Goal: Task Accomplishment & Management: Use online tool/utility

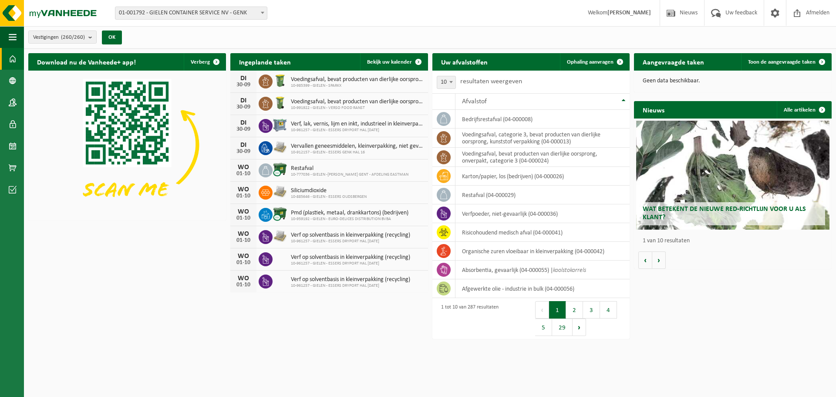
click at [256, 11] on span "01-001792 - GIELEN CONTAINER SERVICE NV - GENK" at bounding box center [190, 13] width 151 height 12
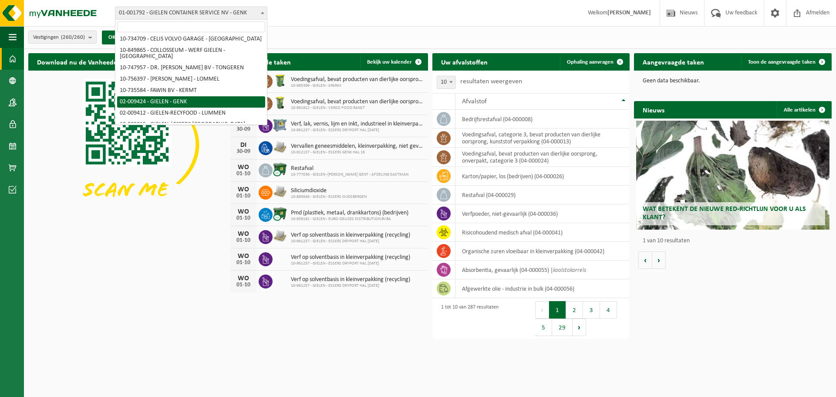
scroll to position [44, 0]
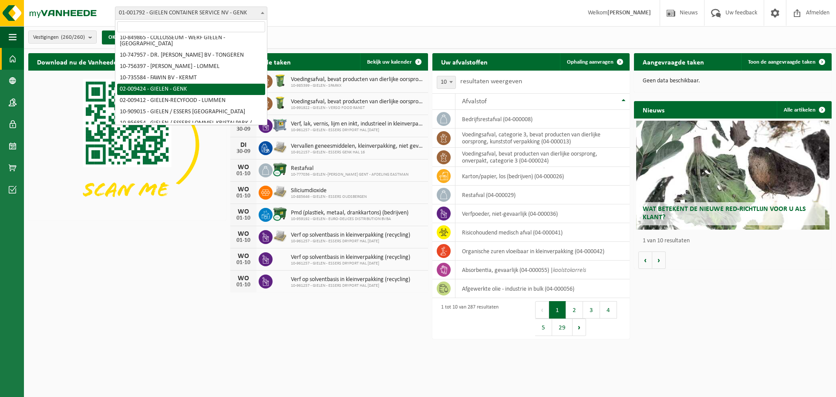
drag, startPoint x: 188, startPoint y: 81, endPoint x: 199, endPoint y: 80, distance: 10.1
select select "1770"
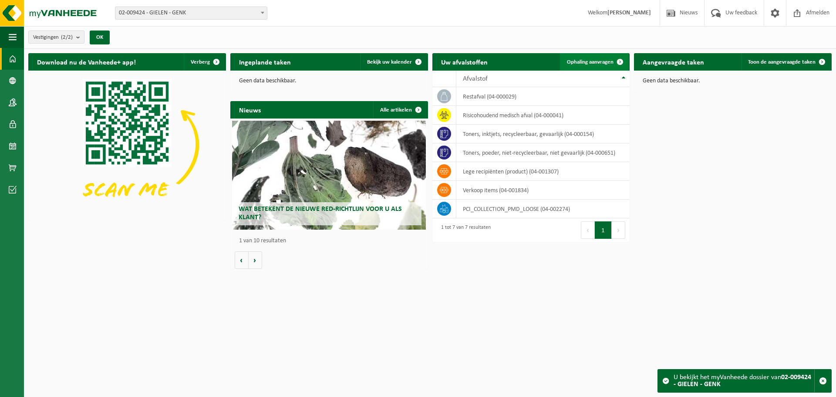
click at [588, 63] on span "Ophaling aanvragen" at bounding box center [590, 62] width 47 height 6
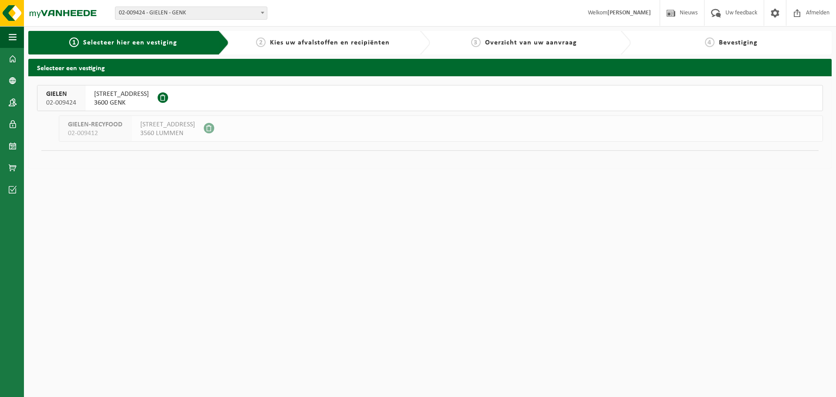
click at [76, 97] on span "GIELEN" at bounding box center [61, 94] width 30 height 9
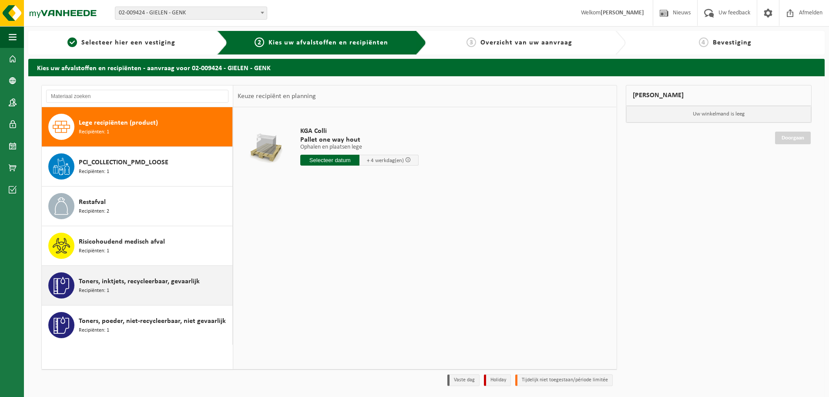
scroll to position [29, 0]
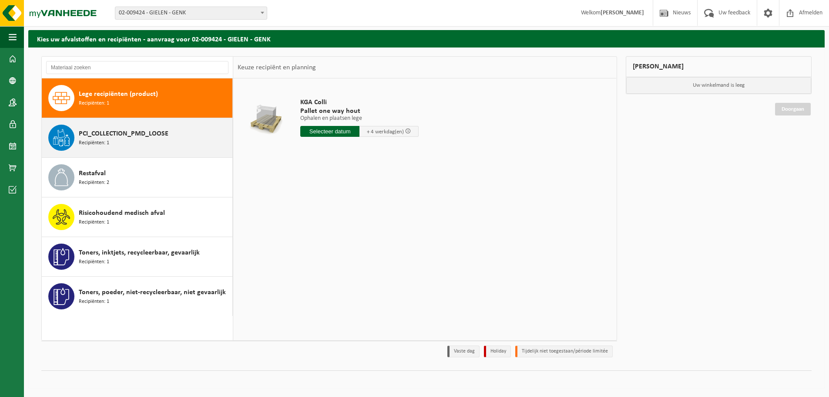
click at [125, 145] on div "PCI_COLLECTION_PMD_LOOSE Recipiënten: 1" at bounding box center [154, 138] width 151 height 26
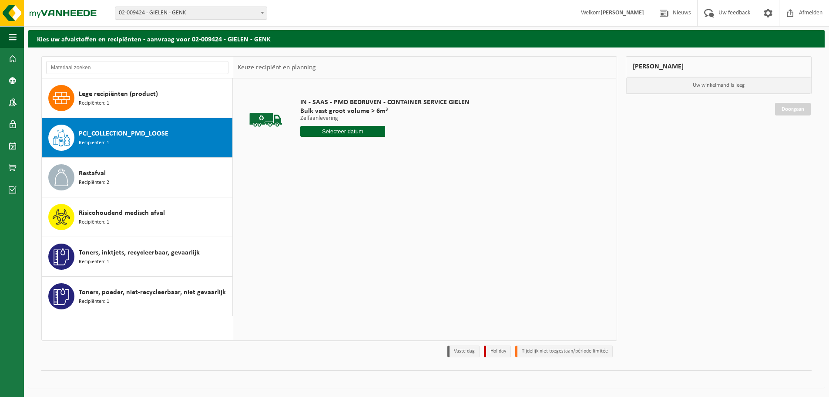
click at [328, 132] on input "text" at bounding box center [342, 131] width 85 height 11
click at [338, 235] on div "1" at bounding box center [338, 236] width 15 height 14
type input "Van 2025-10-01"
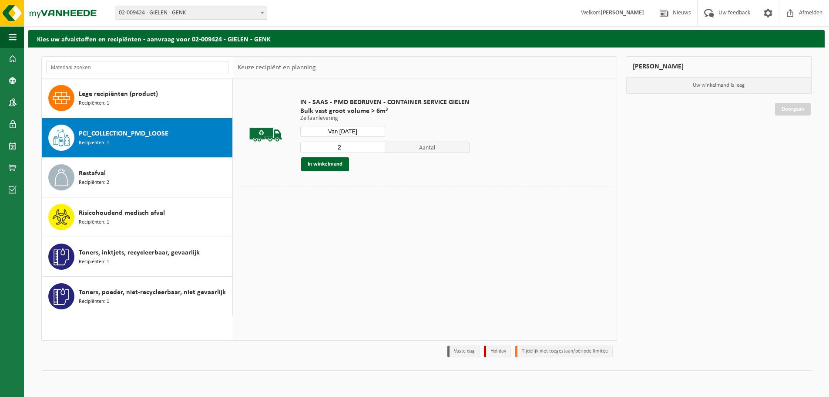
type input "2"
click at [377, 144] on input "2" at bounding box center [342, 146] width 85 height 11
click at [330, 162] on button "In winkelmand" at bounding box center [325, 164] width 48 height 14
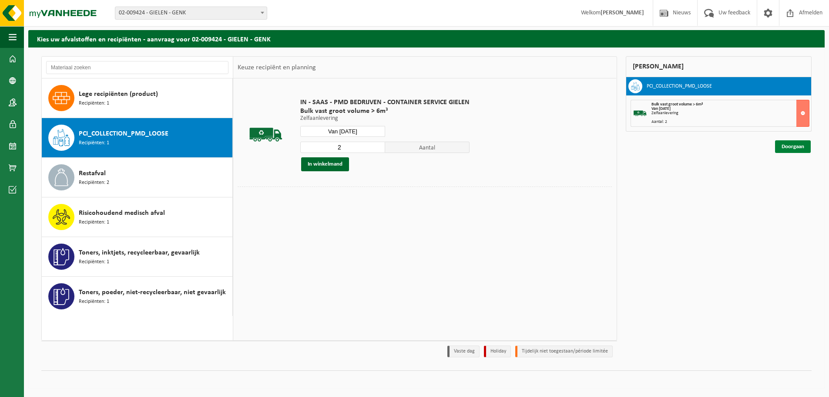
click at [788, 149] on link "Doorgaan" at bounding box center [793, 146] width 36 height 13
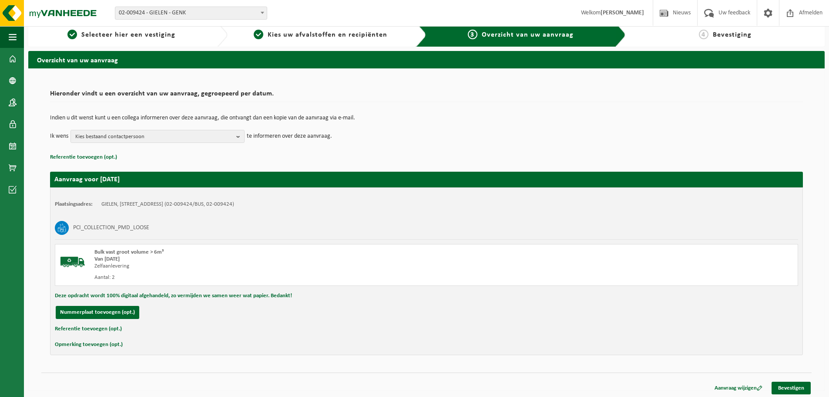
scroll to position [10, 0]
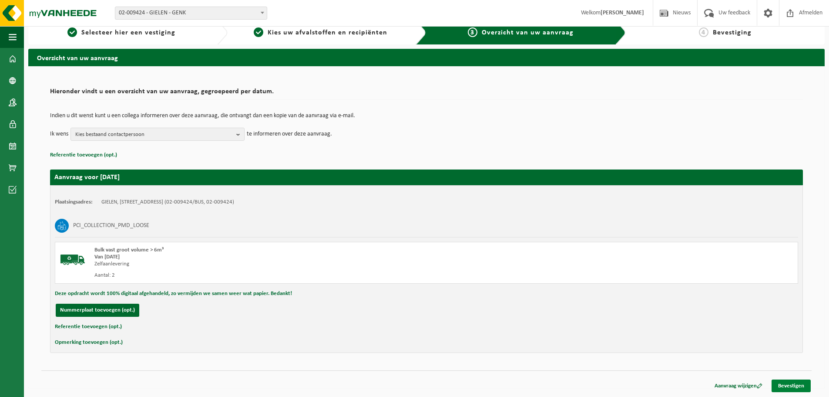
click at [792, 381] on link "Bevestigen" at bounding box center [791, 385] width 39 height 13
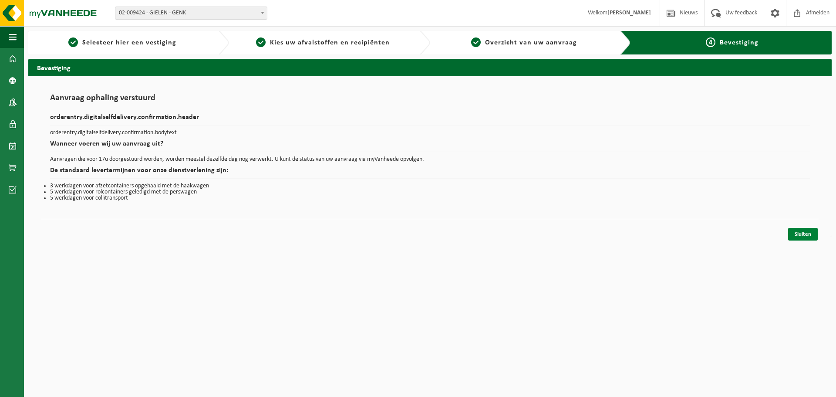
click at [803, 233] on link "Sluiten" at bounding box center [803, 234] width 30 height 13
